Goal: Task Accomplishment & Management: Manage account settings

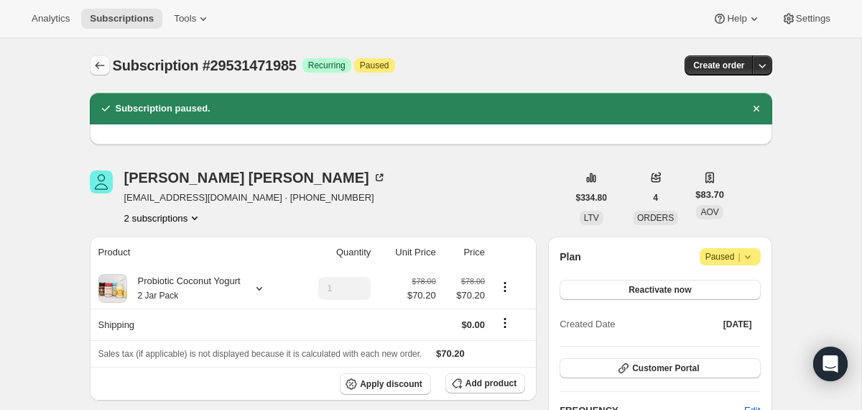
click at [103, 68] on icon "Subscriptions" at bounding box center [100, 65] width 14 height 14
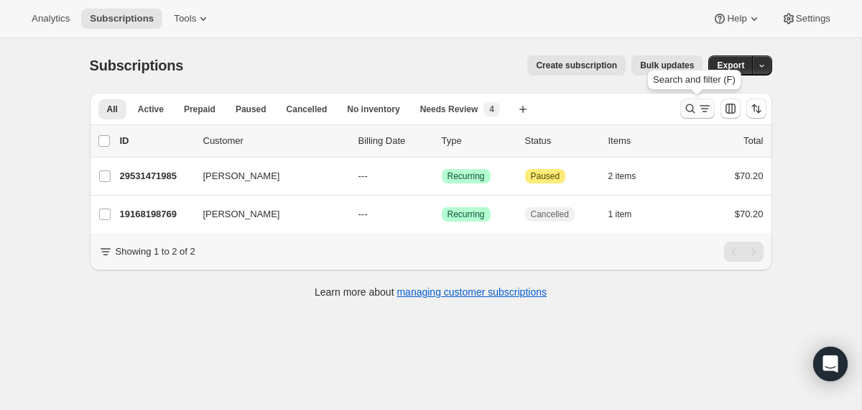
click at [683, 110] on icon "Search and filter results" at bounding box center [690, 108] width 14 height 14
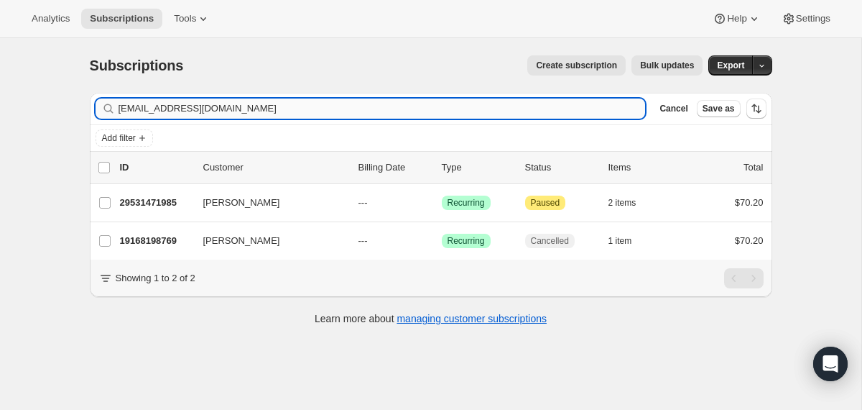
click at [530, 104] on input "[EMAIL_ADDRESS][DOMAIN_NAME]" at bounding box center [382, 108] width 527 height 20
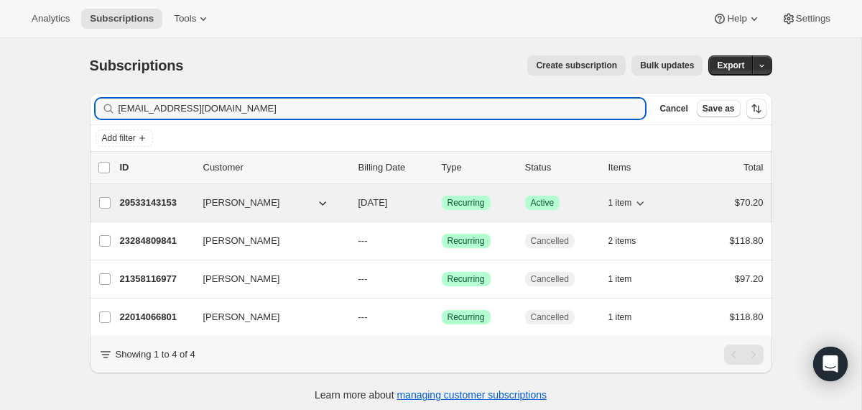
type input "[EMAIL_ADDRESS][DOMAIN_NAME]"
click at [355, 204] on div "29533143153 [PERSON_NAME] [DATE] Success Recurring Success Active 1 item $70.20" at bounding box center [442, 203] width 644 height 20
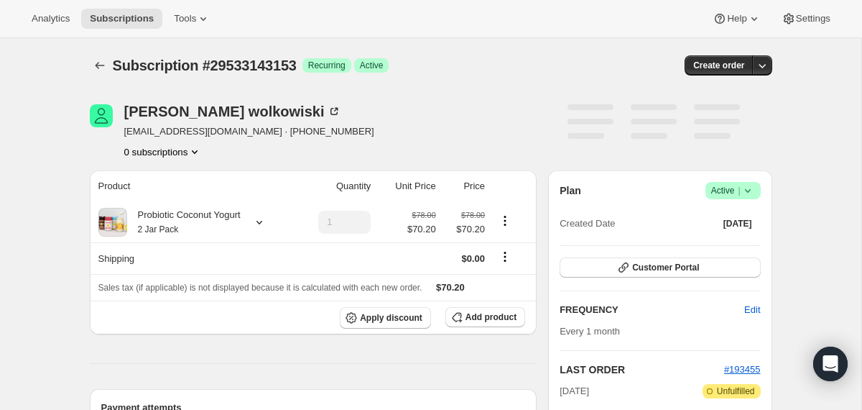
click at [750, 191] on icon at bounding box center [748, 190] width 14 height 14
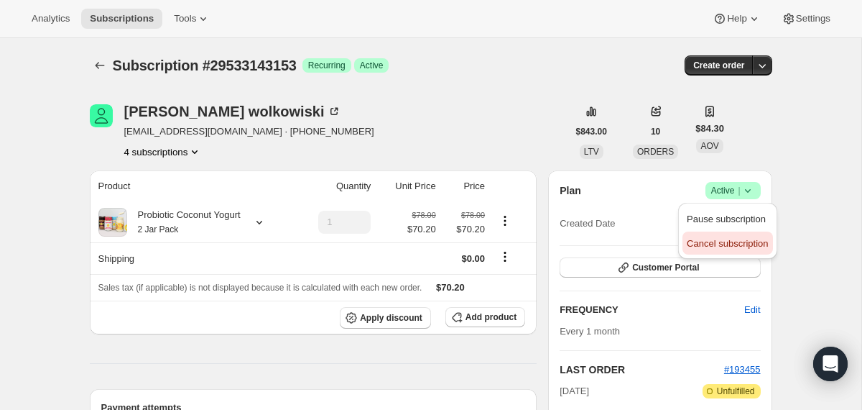
click at [706, 244] on span "Cancel subscription" at bounding box center [727, 243] width 81 height 11
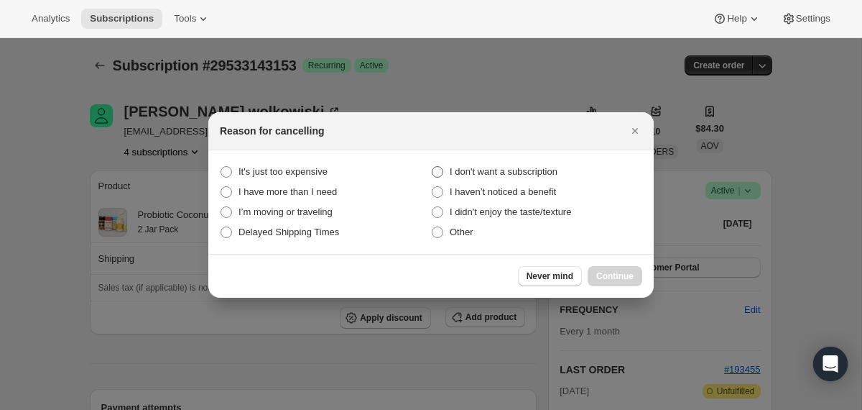
click at [540, 168] on span "I don't want a subscription" at bounding box center [504, 171] width 108 height 11
click at [433, 167] on subscription "I don't want a subscription" at bounding box center [432, 166] width 1 height 1
radio subscription "true"
click at [611, 274] on span "Continue" at bounding box center [614, 275] width 37 height 11
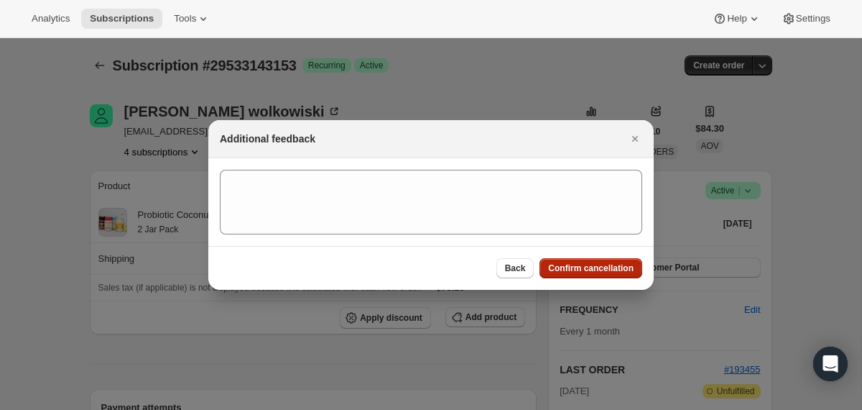
click at [611, 272] on span "Confirm cancellation" at bounding box center [591, 267] width 86 height 11
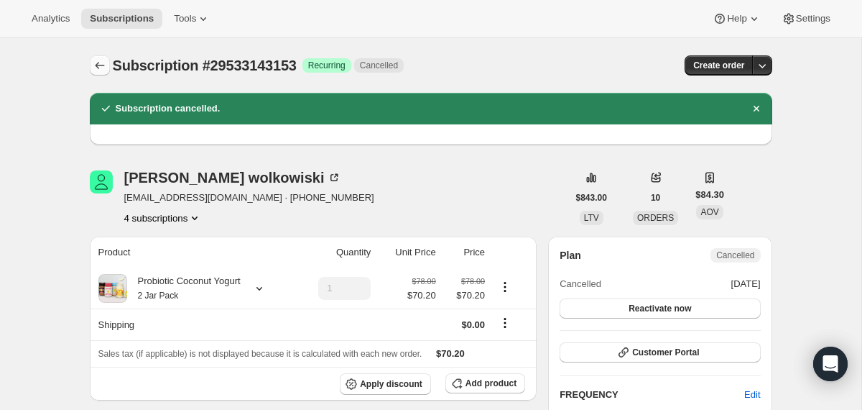
click at [101, 65] on icon "Subscriptions" at bounding box center [100, 65] width 14 height 14
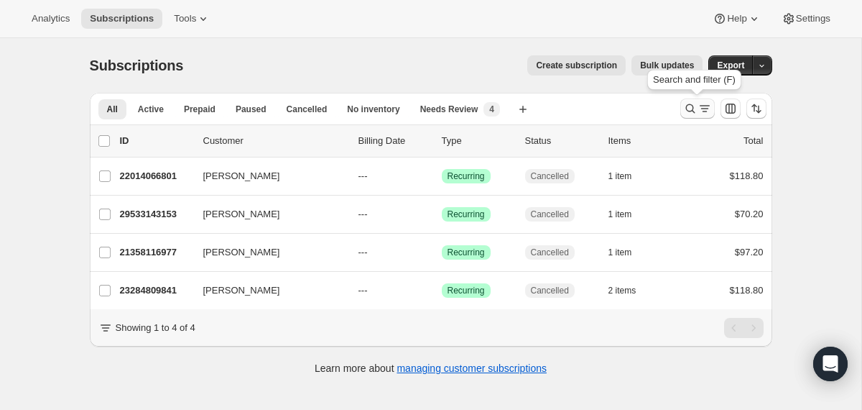
click at [687, 111] on icon "Search and filter results" at bounding box center [690, 108] width 14 height 14
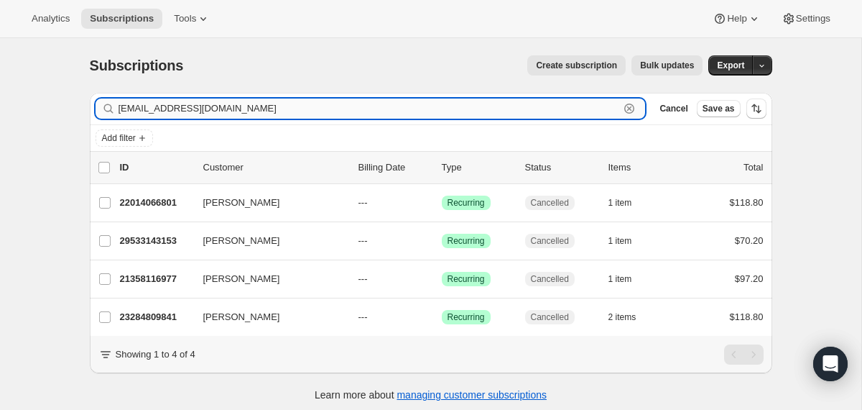
click at [577, 106] on input "[EMAIL_ADDRESS][DOMAIN_NAME]" at bounding box center [370, 108] width 502 height 20
paste input "ae@brokeroftheyear"
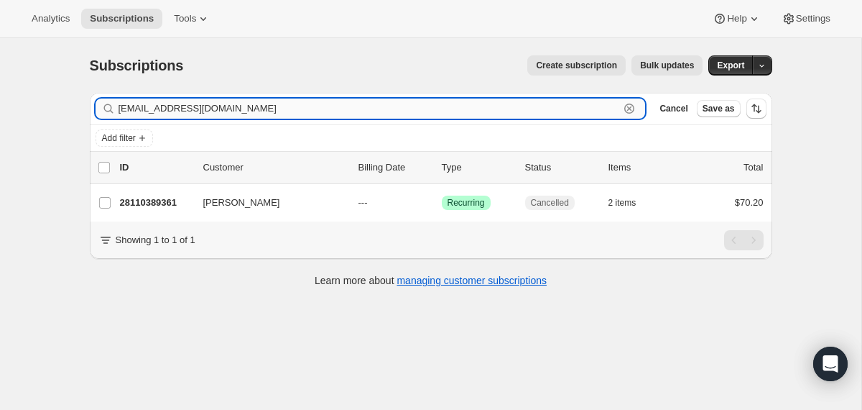
click at [183, 110] on input "[EMAIL_ADDRESS][DOMAIN_NAME]" at bounding box center [370, 108] width 502 height 20
click at [183, 109] on input "[EMAIL_ADDRESS][DOMAIN_NAME]" at bounding box center [370, 108] width 502 height 20
paste input "[EMAIL_ADDRESS]"
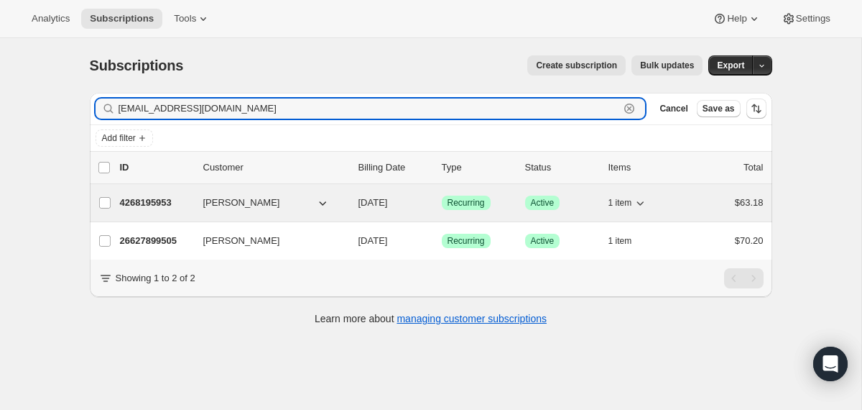
type input "[EMAIL_ADDRESS][DOMAIN_NAME]"
click at [350, 209] on div "4268195953 [PERSON_NAME] [DATE] Success Recurring Success Active 1 item $63.18" at bounding box center [442, 203] width 644 height 20
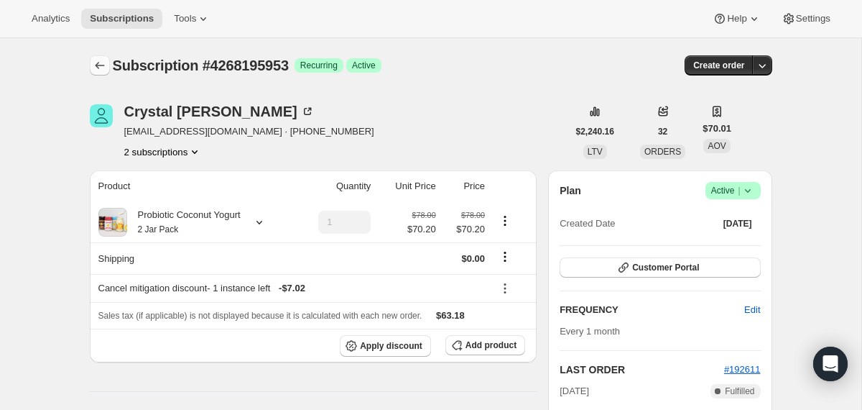
click at [98, 59] on icon "Subscriptions" at bounding box center [100, 65] width 14 height 14
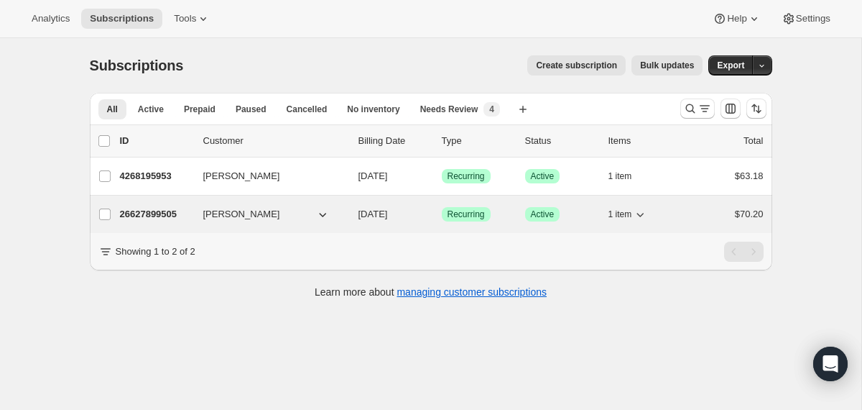
click at [348, 216] on div "26627899505 [PERSON_NAME] [DATE] Success Recurring Success Active 1 item $70.20" at bounding box center [442, 214] width 644 height 20
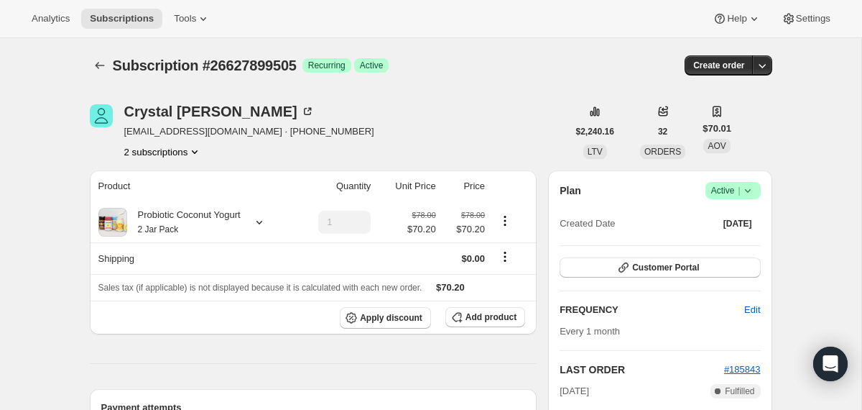
click at [751, 190] on icon at bounding box center [748, 190] width 14 height 14
click at [723, 240] on span "Cancel subscription" at bounding box center [727, 243] width 81 height 11
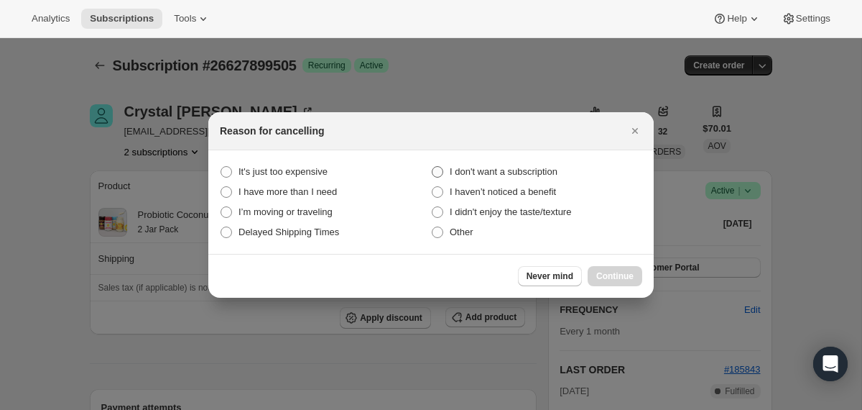
click at [519, 171] on span "I don't want a subscription" at bounding box center [504, 171] width 108 height 11
click at [433, 167] on subscription "I don't want a subscription" at bounding box center [432, 166] width 1 height 1
radio subscription "true"
click at [614, 269] on button "Continue" at bounding box center [615, 276] width 55 height 20
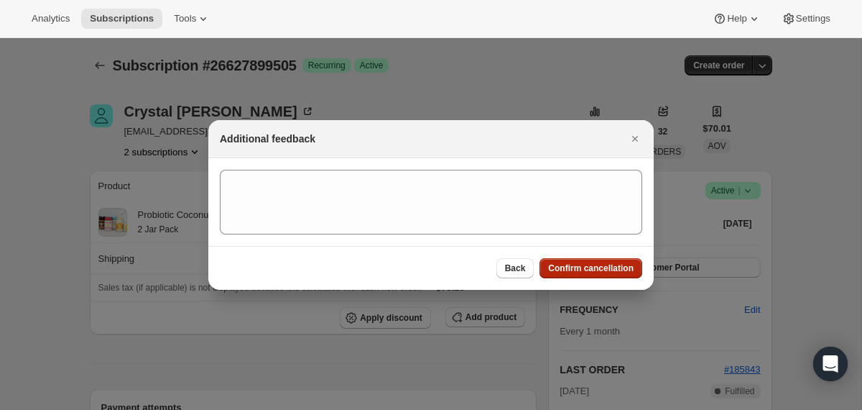
click at [614, 270] on span "Confirm cancellation" at bounding box center [591, 267] width 86 height 11
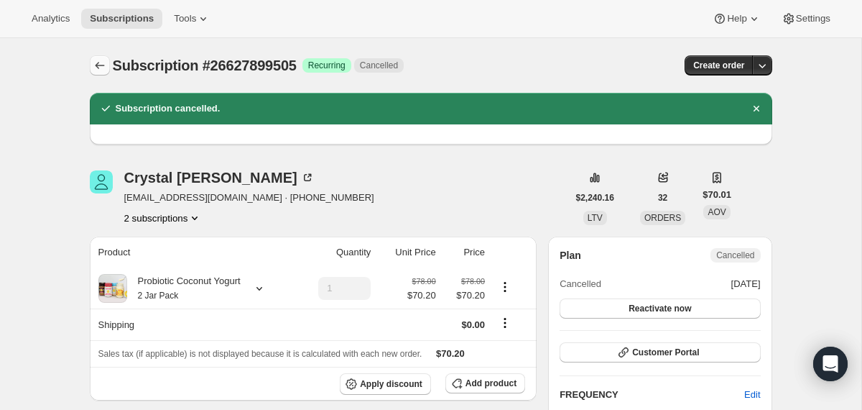
click at [107, 63] on button "Subscriptions" at bounding box center [100, 65] width 20 height 20
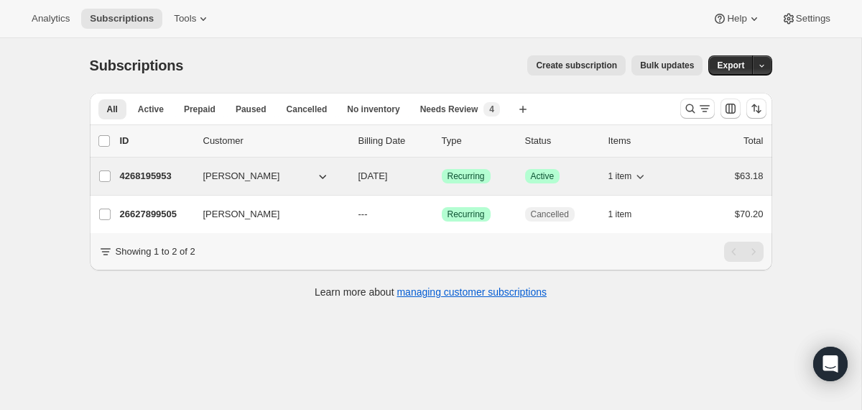
click at [357, 175] on div "4268195953 [PERSON_NAME] [DATE] Success Recurring Success Active 1 item $63.18" at bounding box center [442, 176] width 644 height 20
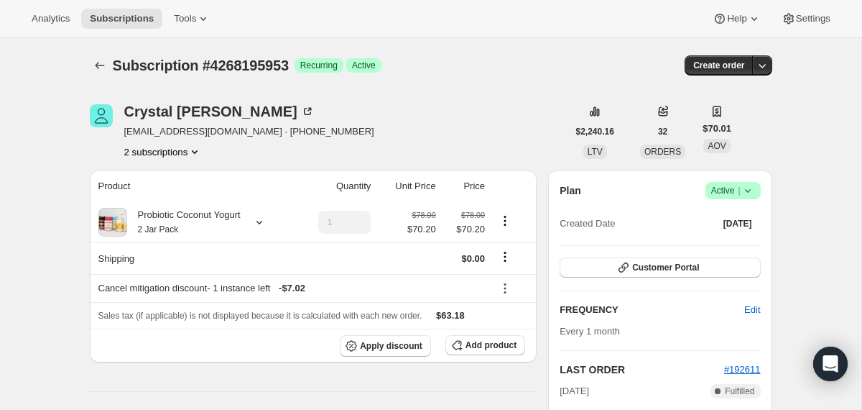
click at [754, 187] on icon at bounding box center [748, 190] width 14 height 14
click at [716, 246] on span "Cancel subscription" at bounding box center [727, 243] width 81 height 11
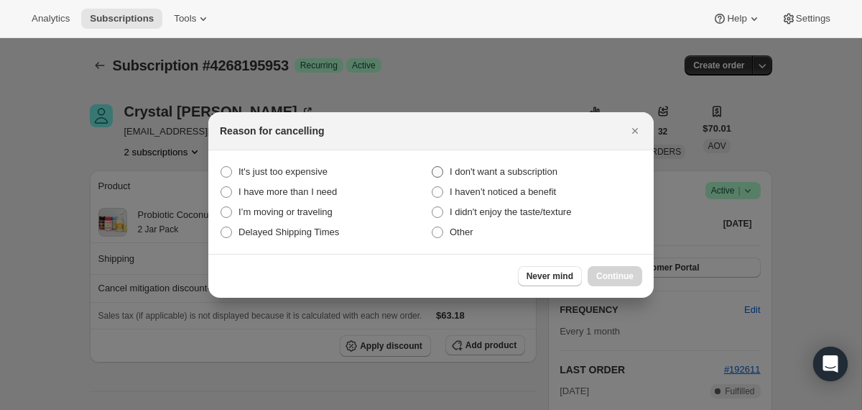
click at [524, 171] on span "I don't want a subscription" at bounding box center [504, 171] width 108 height 11
click at [433, 167] on subscription "I don't want a subscription" at bounding box center [432, 166] width 1 height 1
radio subscription "true"
click at [608, 280] on span "Continue" at bounding box center [614, 275] width 37 height 11
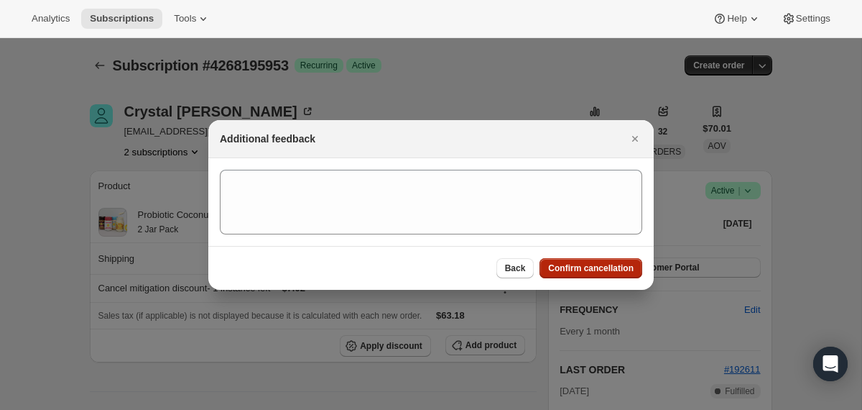
click at [606, 274] on button "Confirm cancellation" at bounding box center [591, 268] width 103 height 20
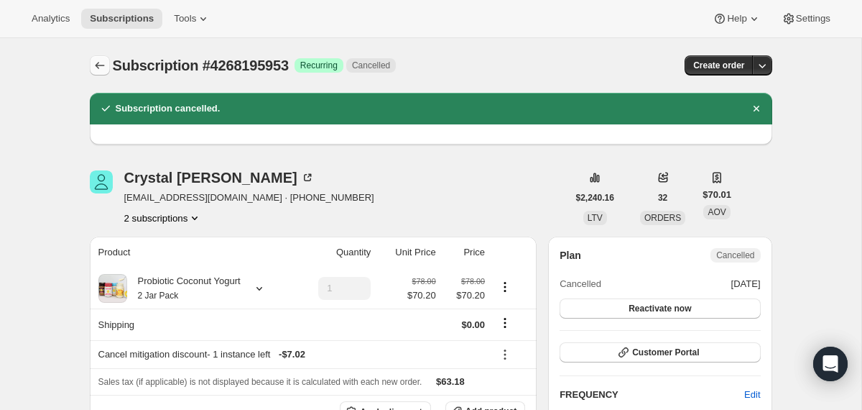
click at [98, 65] on icon "Subscriptions" at bounding box center [100, 65] width 14 height 14
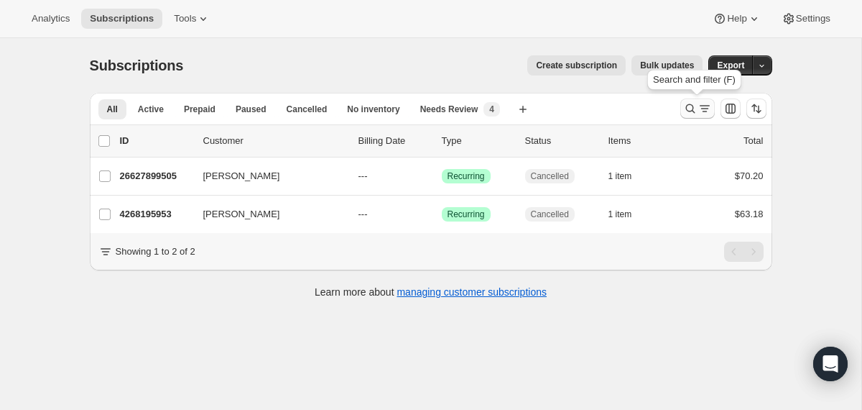
click at [687, 109] on icon "Search and filter results" at bounding box center [690, 108] width 14 height 14
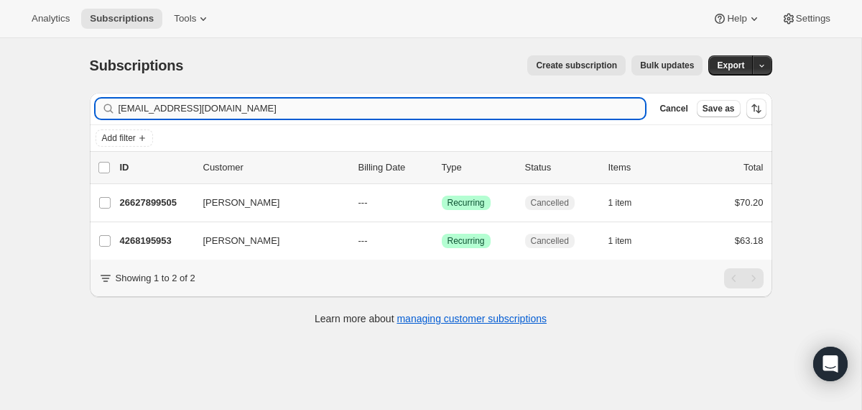
click at [474, 111] on input "[EMAIL_ADDRESS][DOMAIN_NAME]" at bounding box center [382, 108] width 527 height 20
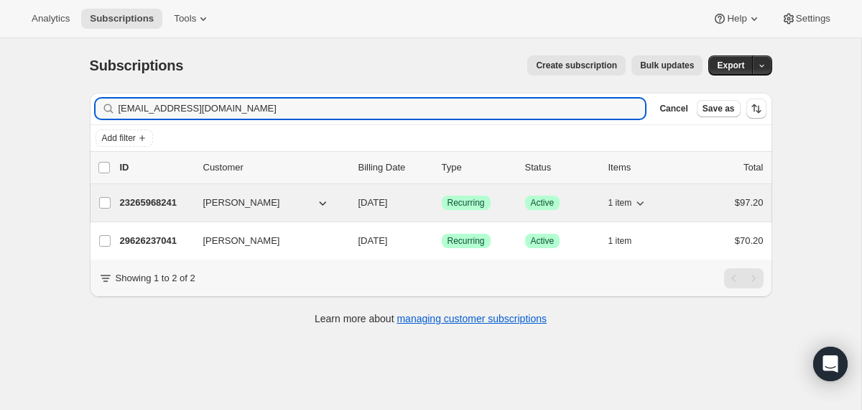
type input "[EMAIL_ADDRESS][DOMAIN_NAME]"
click at [354, 206] on div "23265968241 [PERSON_NAME] [DATE] Success Recurring Success Active 1 item $97.20" at bounding box center [442, 203] width 644 height 20
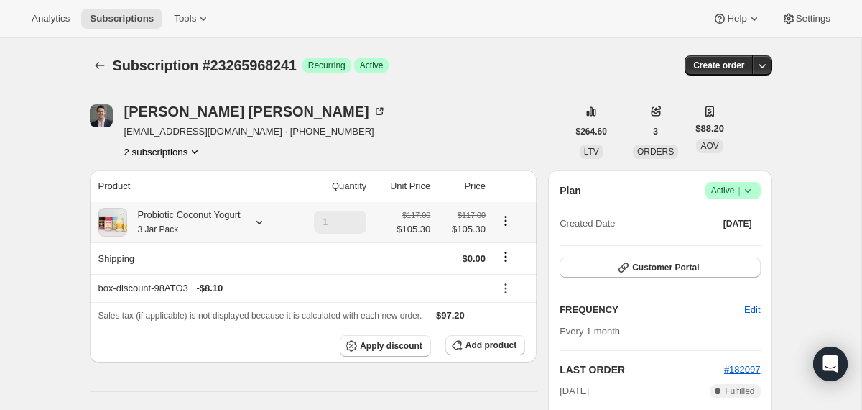
click at [208, 237] on th "Probiotic Coconut Yogurt 3 Jar Pack" at bounding box center [191, 222] width 202 height 40
click at [205, 224] on div "Probiotic Coconut Yogurt 3 Jar Pack" at bounding box center [184, 222] width 114 height 29
click at [206, 226] on div "Probiotic Coconut Yogurt 3 Jar Pack" at bounding box center [184, 222] width 114 height 29
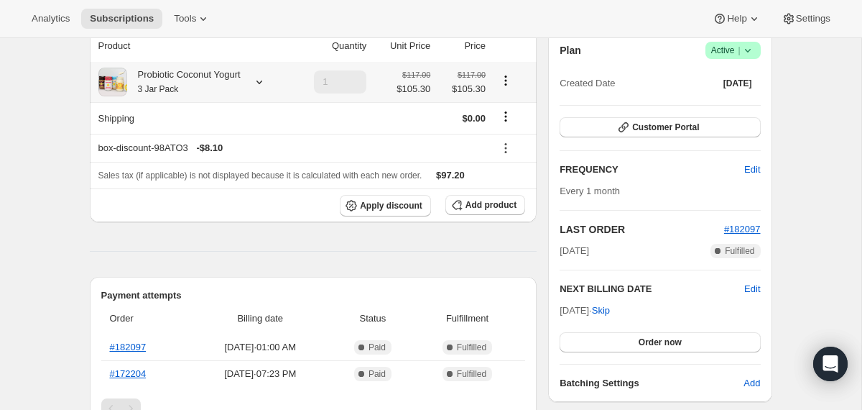
scroll to position [153, 0]
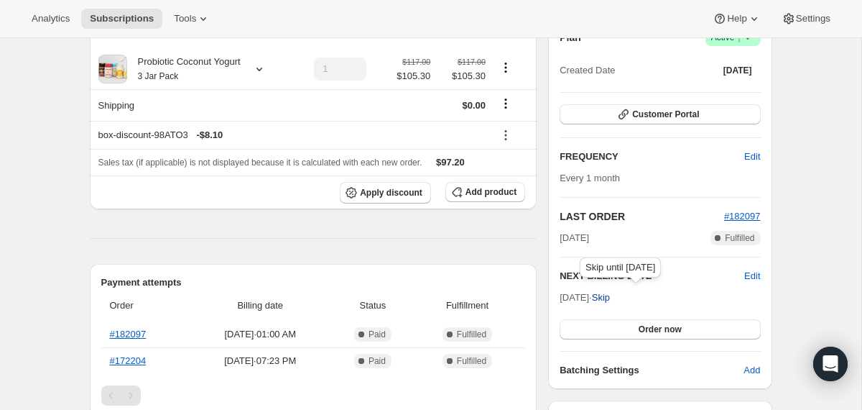
click at [610, 298] on span "Skip" at bounding box center [601, 297] width 18 height 14
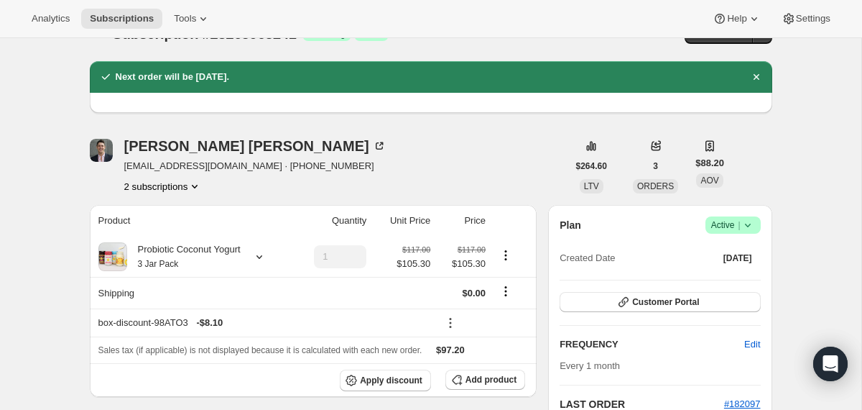
scroll to position [0, 0]
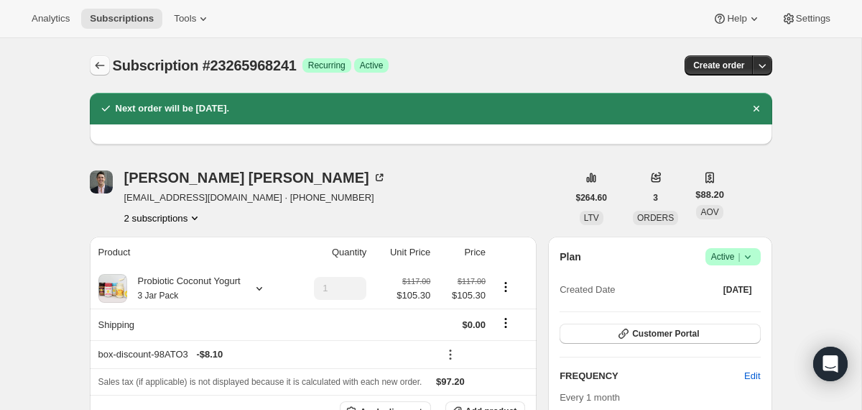
click at [95, 73] on button "Subscriptions" at bounding box center [100, 65] width 20 height 20
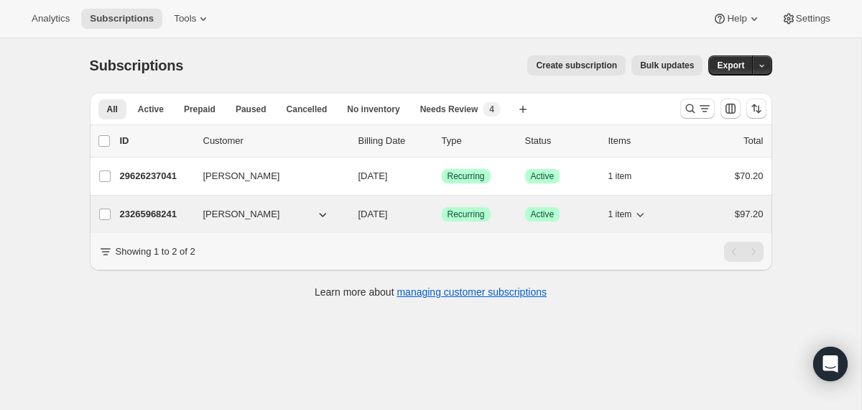
click at [348, 217] on div "23265968241 [PERSON_NAME] [DATE] Success Recurring Success Active 1 item $97.20" at bounding box center [442, 214] width 644 height 20
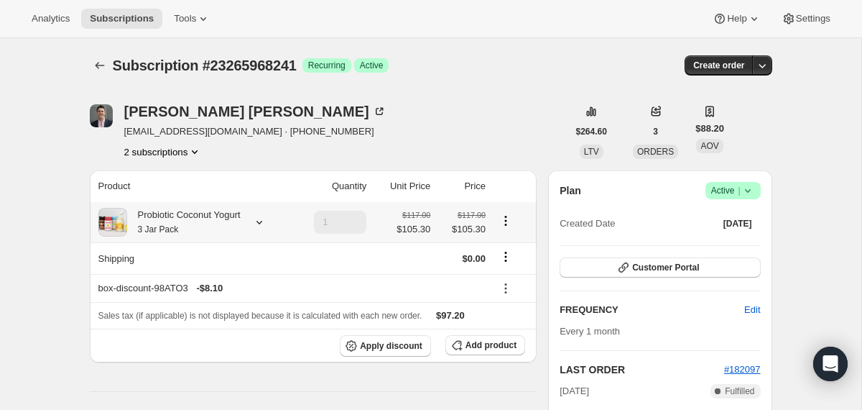
click at [254, 228] on div "Probiotic Coconut Yogurt 3 Jar Pack" at bounding box center [192, 222] width 189 height 29
click at [267, 220] on icon at bounding box center [259, 222] width 14 height 14
click at [267, 221] on icon at bounding box center [259, 222] width 14 height 14
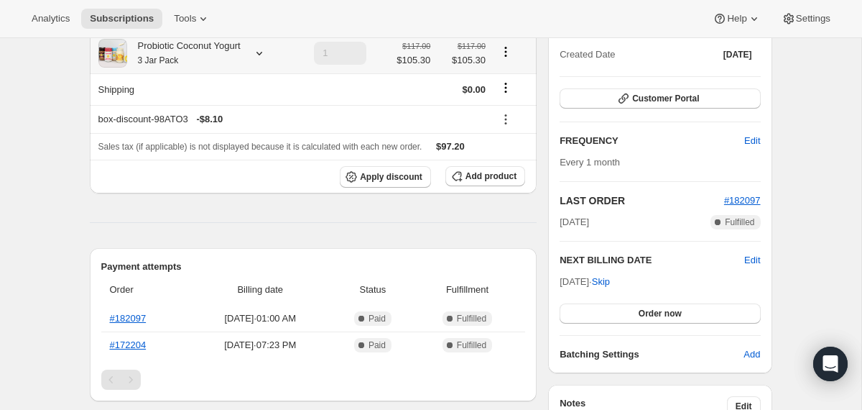
scroll to position [170, 0]
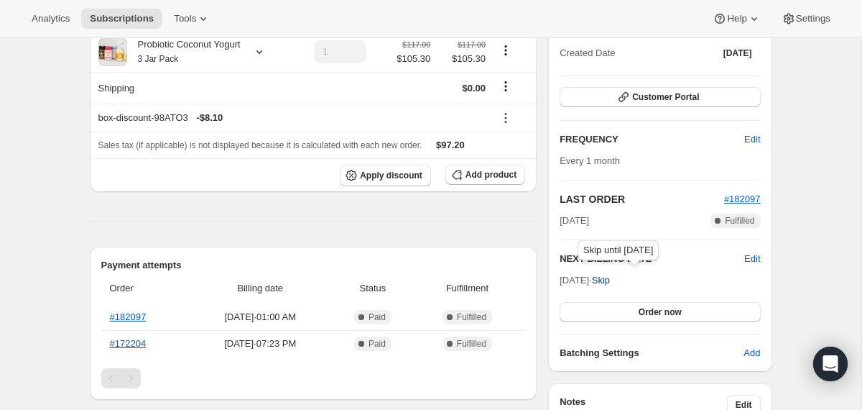
click at [610, 281] on span "Skip" at bounding box center [601, 280] width 18 height 14
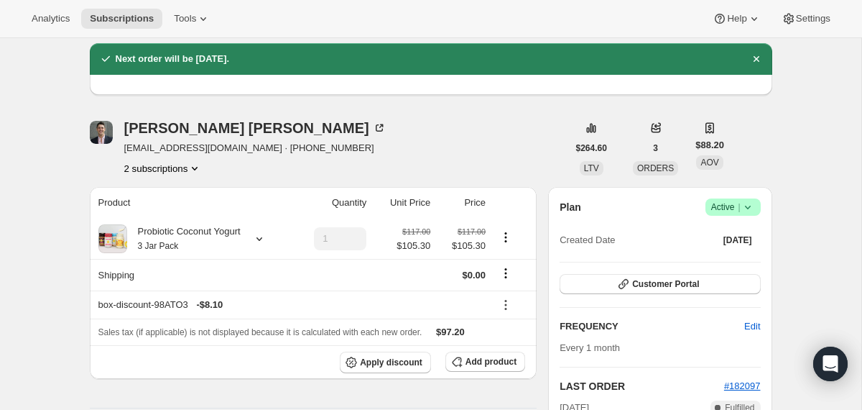
scroll to position [0, 0]
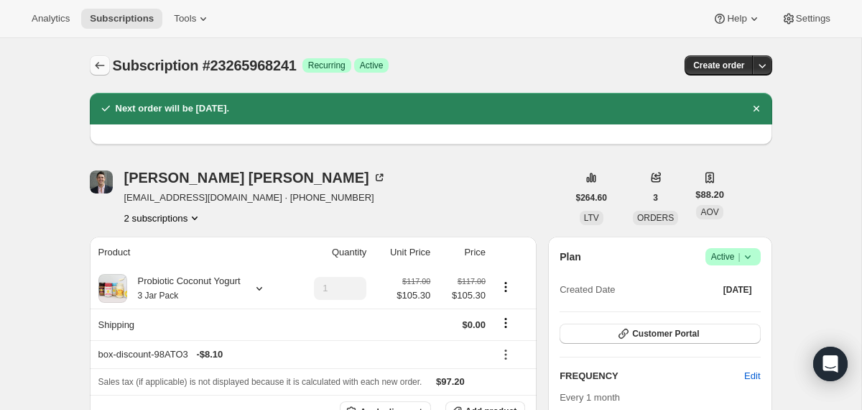
click at [104, 65] on icon "Subscriptions" at bounding box center [100, 65] width 14 height 14
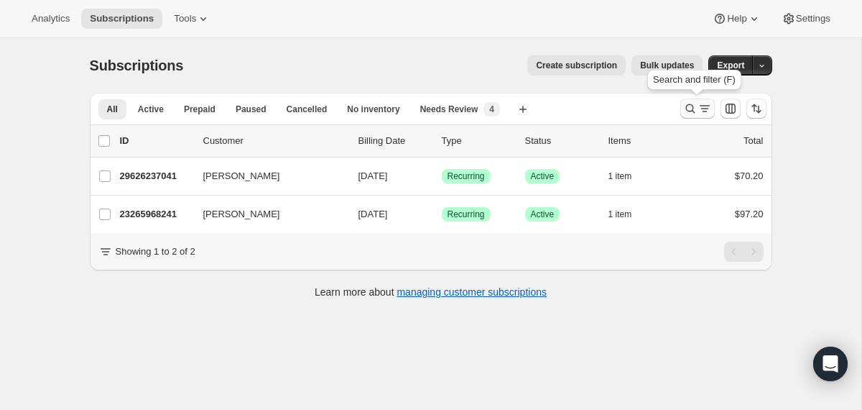
click at [687, 114] on icon "Search and filter results" at bounding box center [690, 108] width 14 height 14
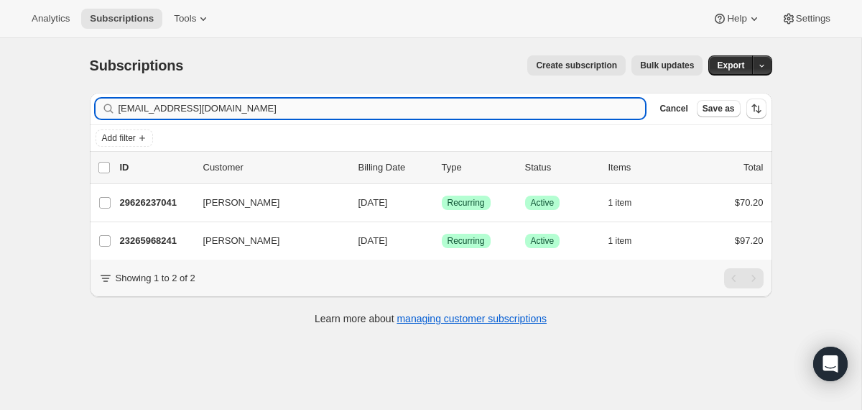
click at [460, 112] on input "[EMAIL_ADDRESS][DOMAIN_NAME]" at bounding box center [382, 108] width 527 height 20
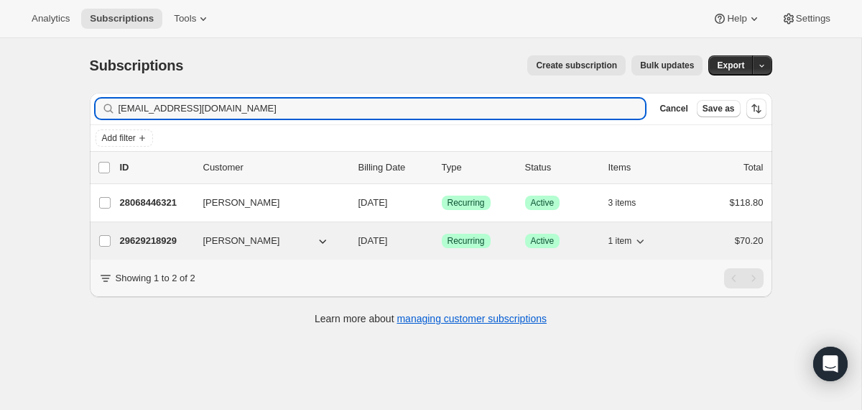
type input "[EMAIL_ADDRESS][DOMAIN_NAME]"
click at [352, 243] on div "29629218929 [PERSON_NAME] [DATE] Success Recurring Success Active 1 item $70.20" at bounding box center [442, 241] width 644 height 20
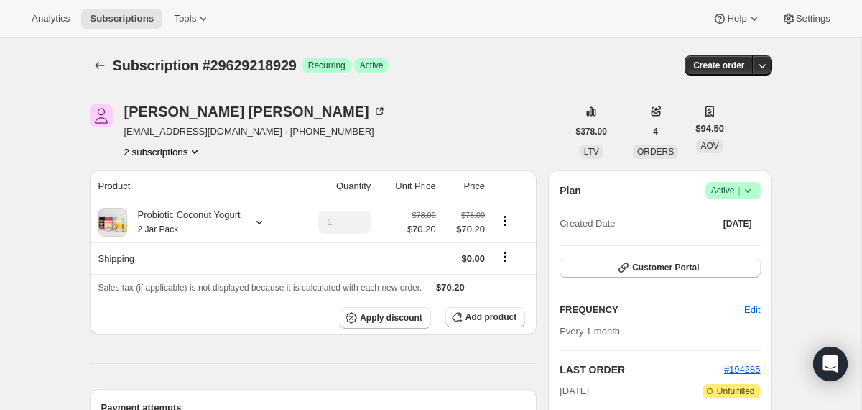
click at [749, 190] on icon at bounding box center [747, 191] width 6 height 4
click at [729, 243] on span "Cancel subscription" at bounding box center [727, 243] width 81 height 11
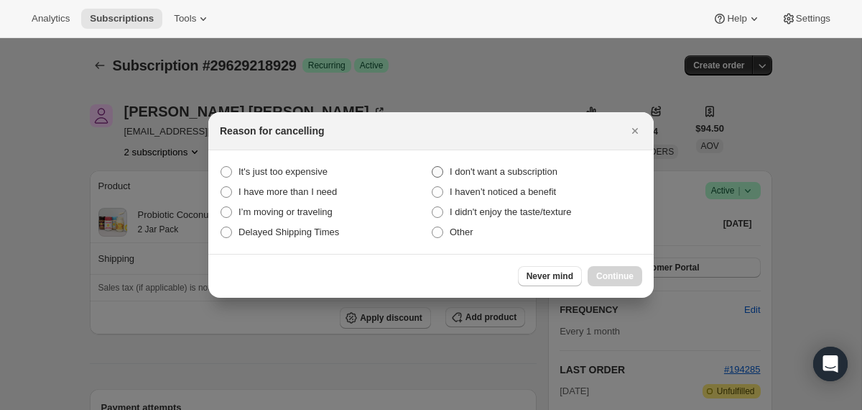
click at [523, 172] on span "I don't want a subscription" at bounding box center [504, 171] width 108 height 11
click at [433, 167] on subscription "I don't want a subscription" at bounding box center [432, 166] width 1 height 1
radio subscription "true"
click at [619, 276] on span "Continue" at bounding box center [614, 275] width 37 height 11
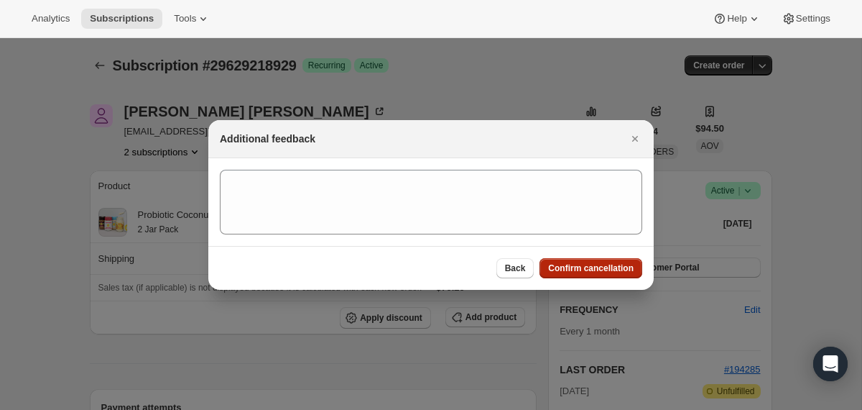
click at [611, 269] on span "Confirm cancellation" at bounding box center [591, 267] width 86 height 11
